Goal: Task Accomplishment & Management: Manage account settings

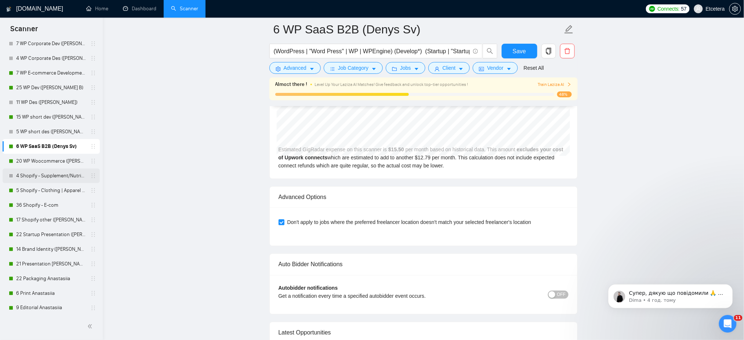
scroll to position [343, 0]
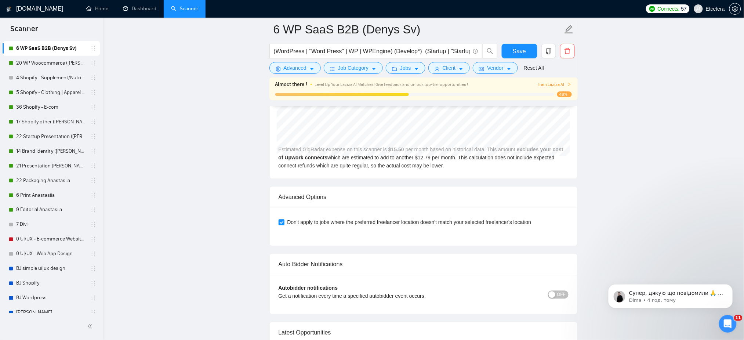
drag, startPoint x: 52, startPoint y: 182, endPoint x: 455, endPoint y: 41, distance: 426.8
click at [52, 182] on link "22 Packaging Anastasiia" at bounding box center [51, 180] width 70 height 15
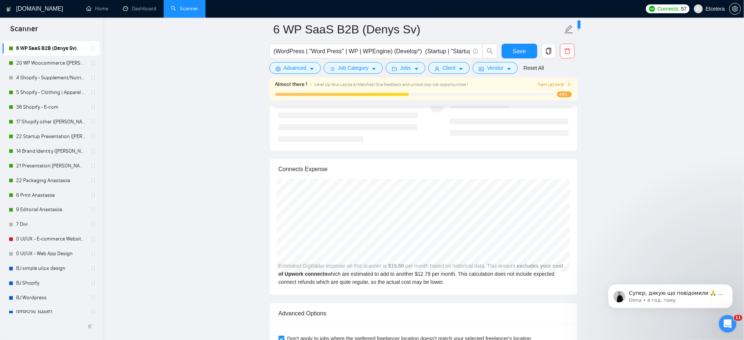
scroll to position [1371, 0]
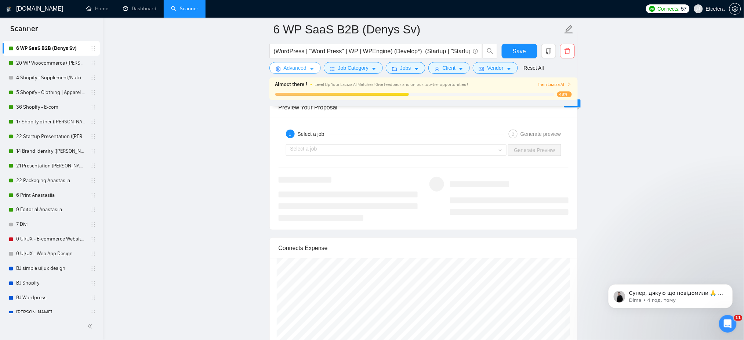
click at [300, 73] on button "Advanced" at bounding box center [295, 68] width 51 height 12
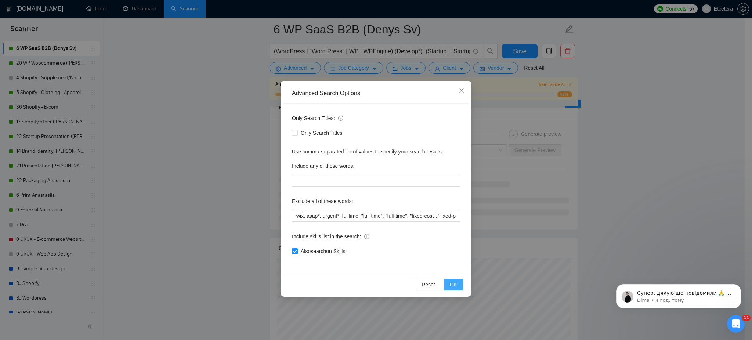
click at [456, 287] on span "OK" at bounding box center [453, 285] width 7 height 8
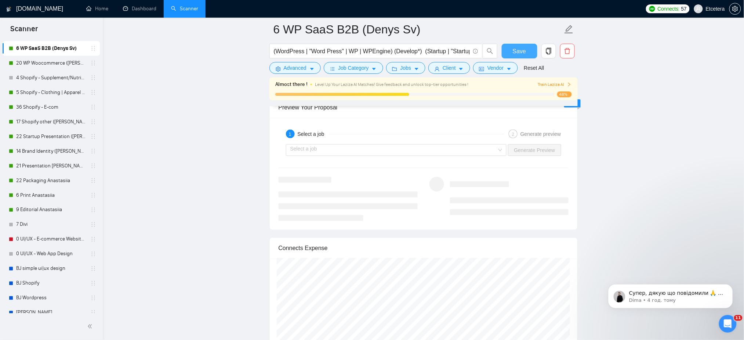
click at [522, 46] on button "Save" at bounding box center [520, 51] width 36 height 15
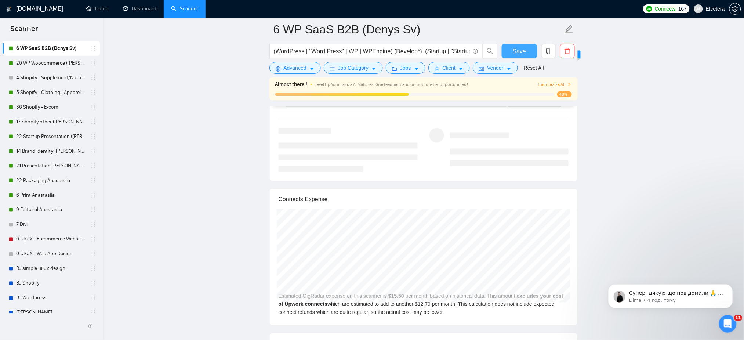
scroll to position [1518, 0]
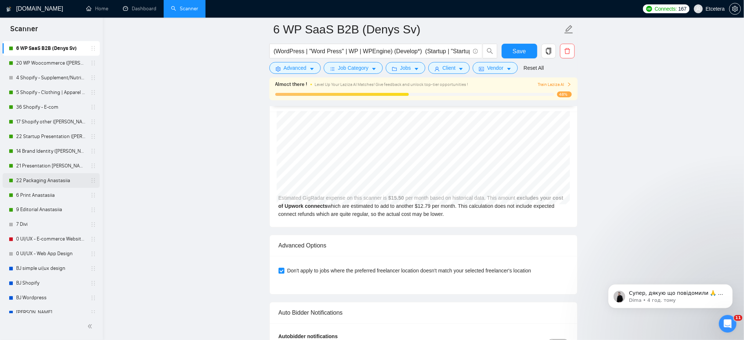
click at [41, 179] on link "22 Packaging Anastasiia" at bounding box center [51, 180] width 70 height 15
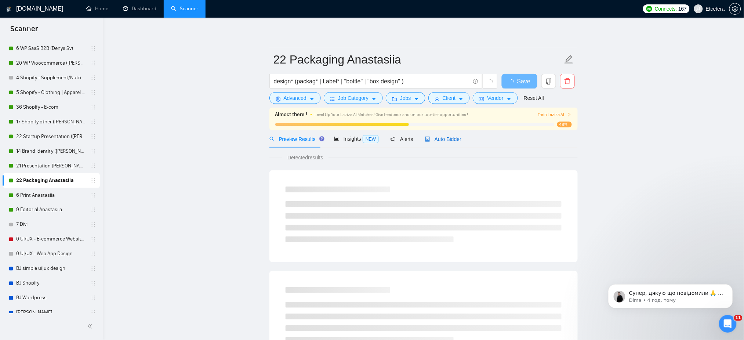
click at [445, 137] on span "Auto Bidder" at bounding box center [443, 139] width 36 height 6
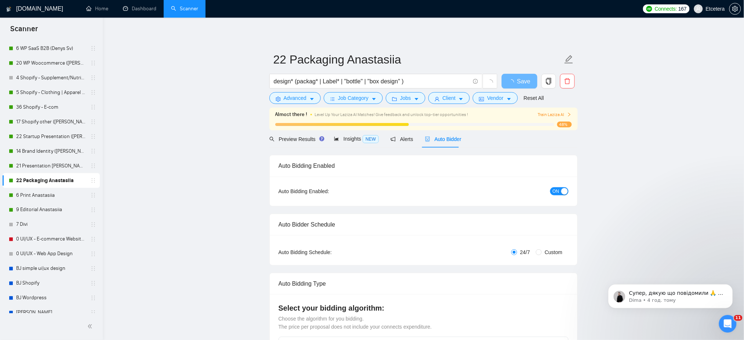
click at [562, 192] on div "button" at bounding box center [565, 191] width 7 height 7
click at [519, 80] on span "Save" at bounding box center [519, 81] width 13 height 9
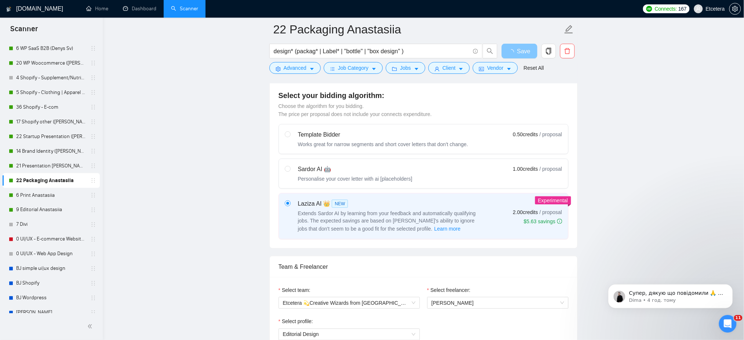
scroll to position [391, 0]
